Goal: Information Seeking & Learning: Learn about a topic

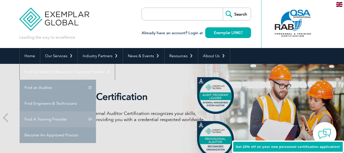
click at [96, 111] on link "Find A Training Provider" at bounding box center [58, 119] width 76 height 16
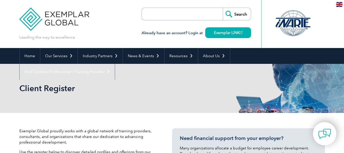
scroll to position [133, 0]
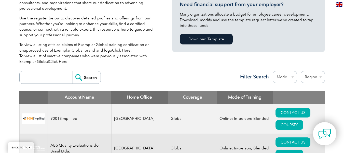
click at [51, 78] on input "search" at bounding box center [47, 77] width 50 height 12
type input "TUV"
click at [73, 71] on input "Search" at bounding box center [87, 77] width 28 height 12
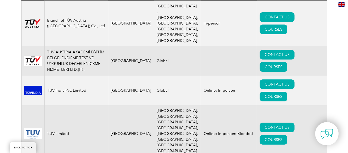
scroll to position [226, 0]
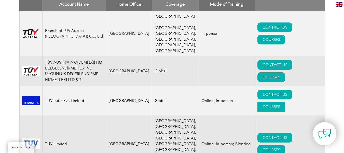
click at [285, 102] on link "COURSES" at bounding box center [271, 107] width 28 height 10
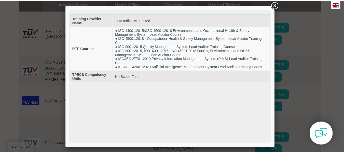
scroll to position [0, 0]
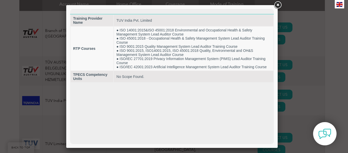
click at [276, 4] on link at bounding box center [277, 5] width 9 height 9
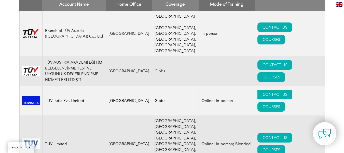
click at [257, 89] on link "CONTACT US" at bounding box center [274, 94] width 35 height 10
